Goal: Communication & Community: Answer question/provide support

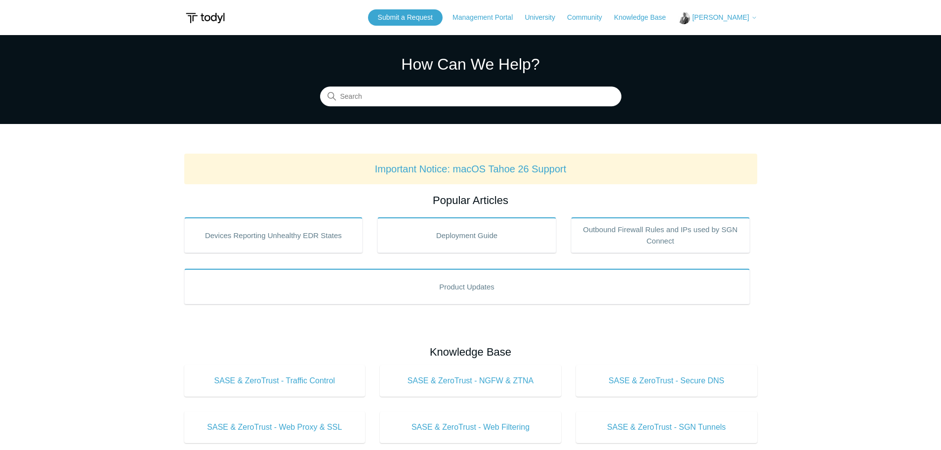
click at [732, 17] on span "[PERSON_NAME]" at bounding box center [720, 17] width 57 height 8
click at [730, 40] on link "My Support Requests" at bounding box center [726, 38] width 96 height 17
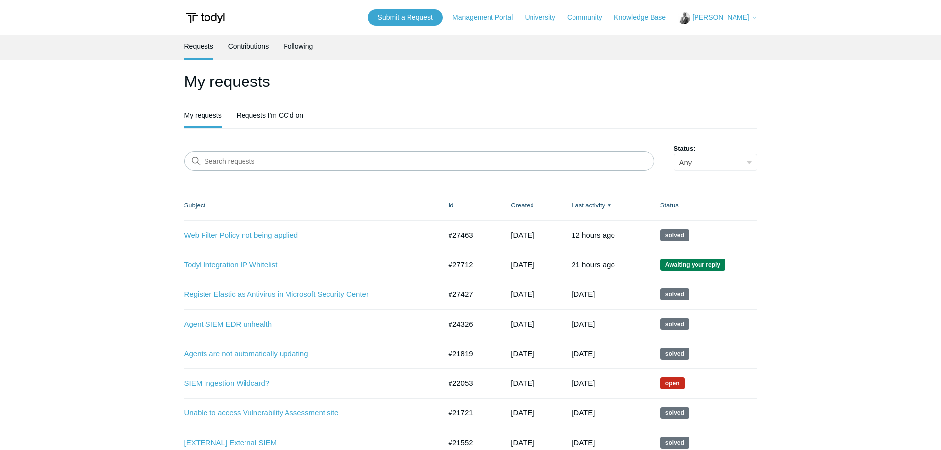
click at [217, 264] on link "Todyl Integration IP Whitelist" at bounding box center [305, 264] width 242 height 11
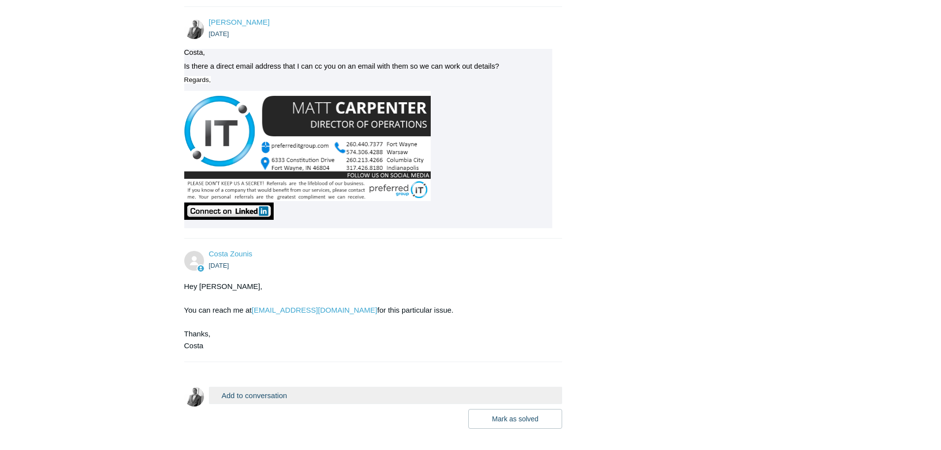
scroll to position [3088, 0]
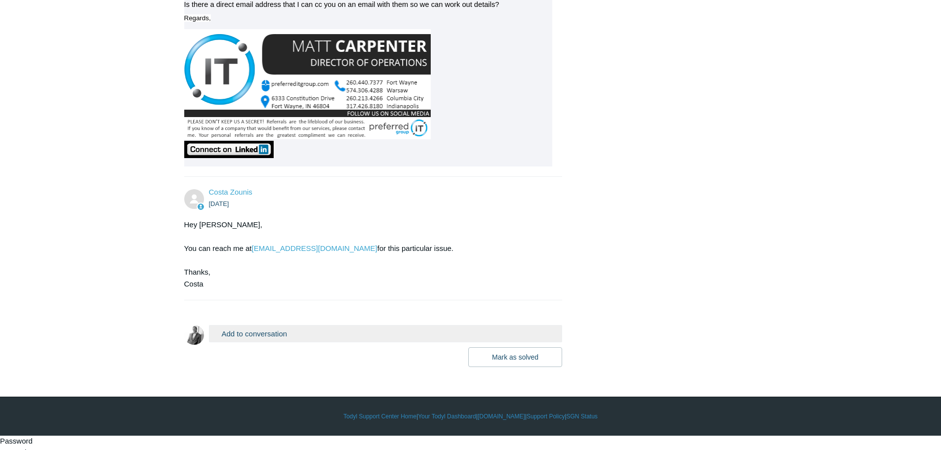
click at [284, 342] on button "Add to conversation" at bounding box center [386, 333] width 354 height 17
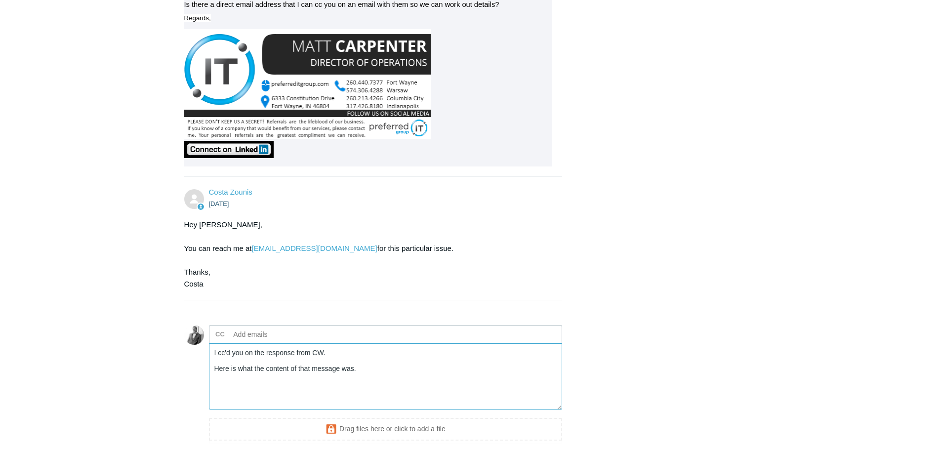
paste textarea "We tested the conditions currently being used with the endpoint /service/boards…"
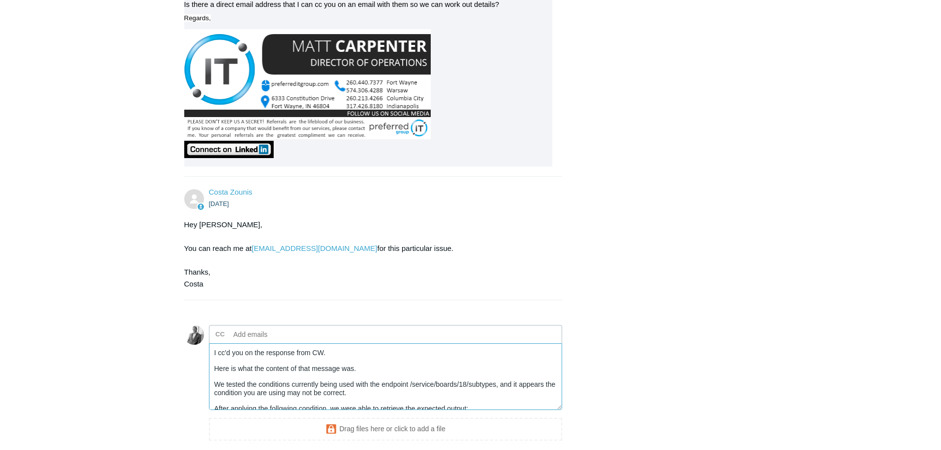
scroll to position [90, 0]
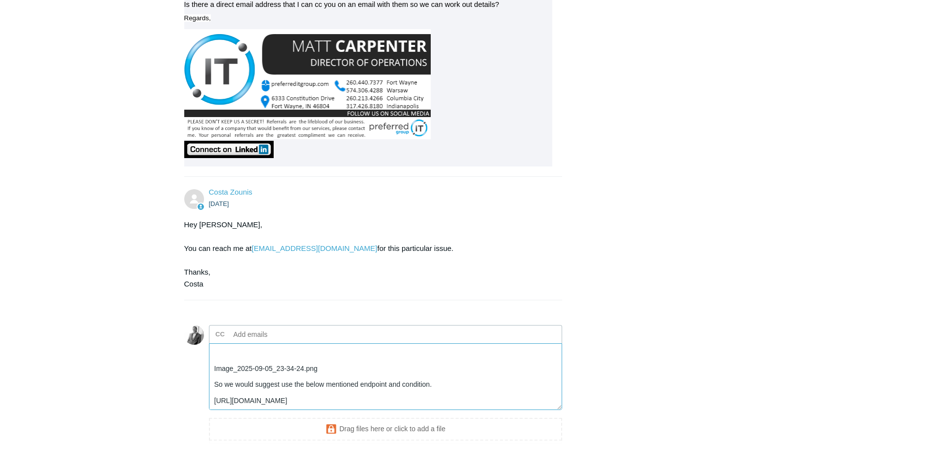
drag, startPoint x: 330, startPoint y: 376, endPoint x: 208, endPoint y: 377, distance: 122.5
click at [208, 377] on form "Add to conversation CC Add emails I cc'd you on the response from CW. Here is w…" at bounding box center [373, 392] width 378 height 165
drag, startPoint x: 489, startPoint y: 415, endPoint x: 208, endPoint y: 409, distance: 281.0
click at [209, 409] on textarea "I cc'd you on the response from CW. Here is what the content of that message wa…" at bounding box center [386, 376] width 354 height 67
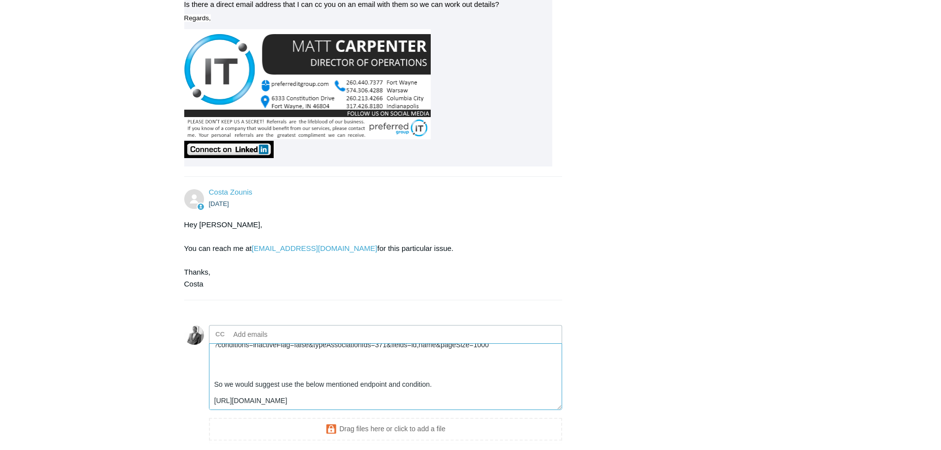
type textarea "I cc'd you on the response from CW. Here is what the content of that message wa…"
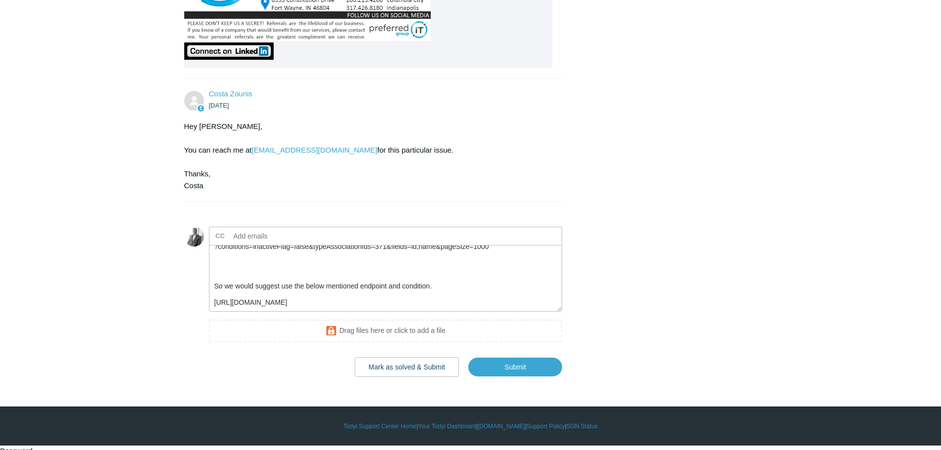
scroll to position [3196, 0]
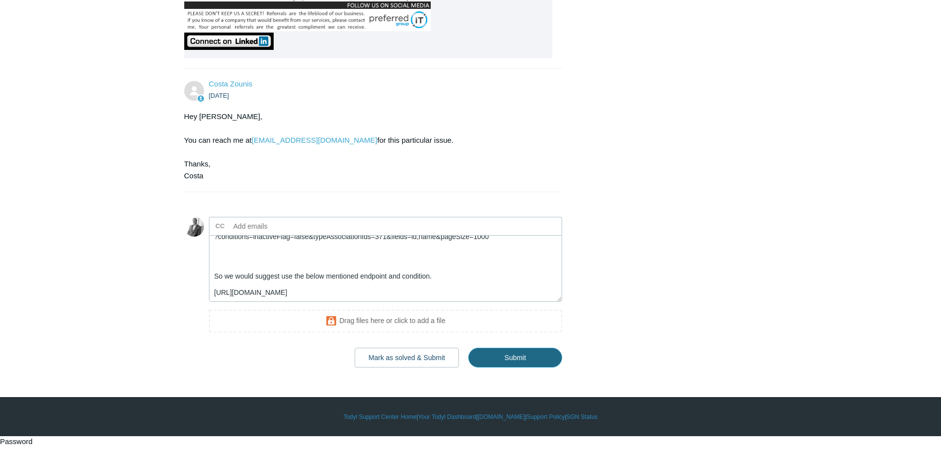
click at [517, 367] on input "Submit" at bounding box center [515, 358] width 94 height 20
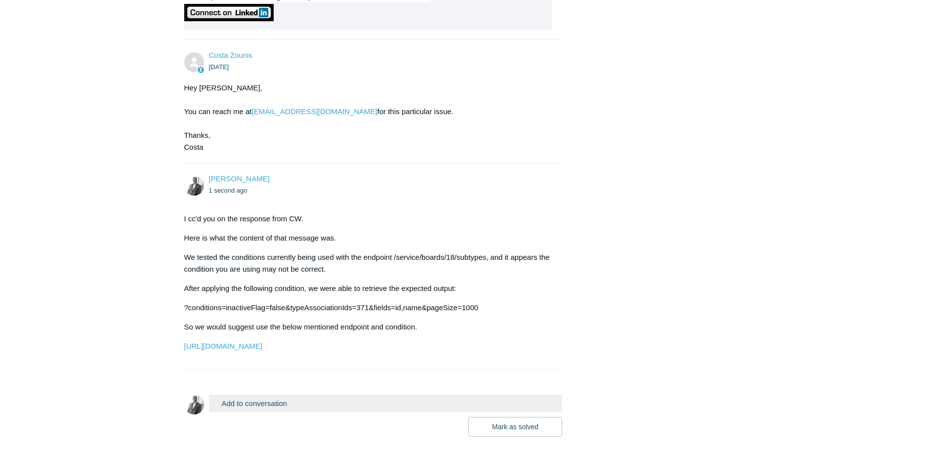
scroll to position [3306, 0]
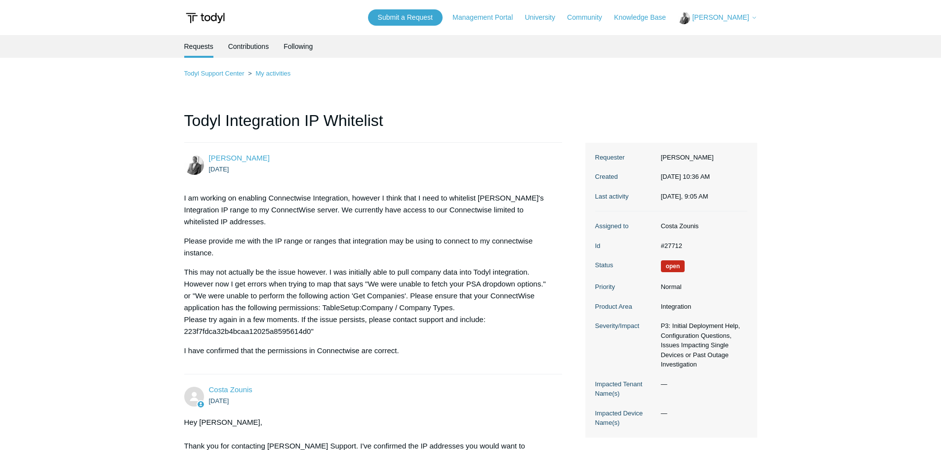
scroll to position [3306, 0]
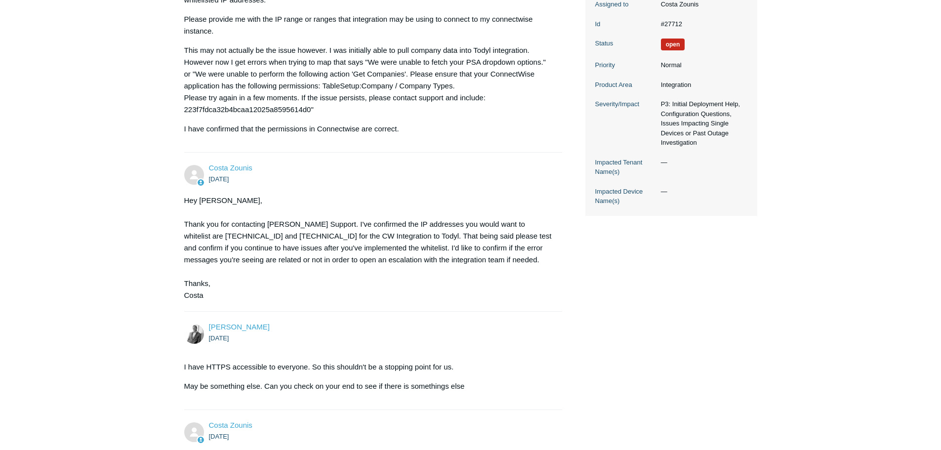
scroll to position [34, 0]
